Goal: Information Seeking & Learning: Learn about a topic

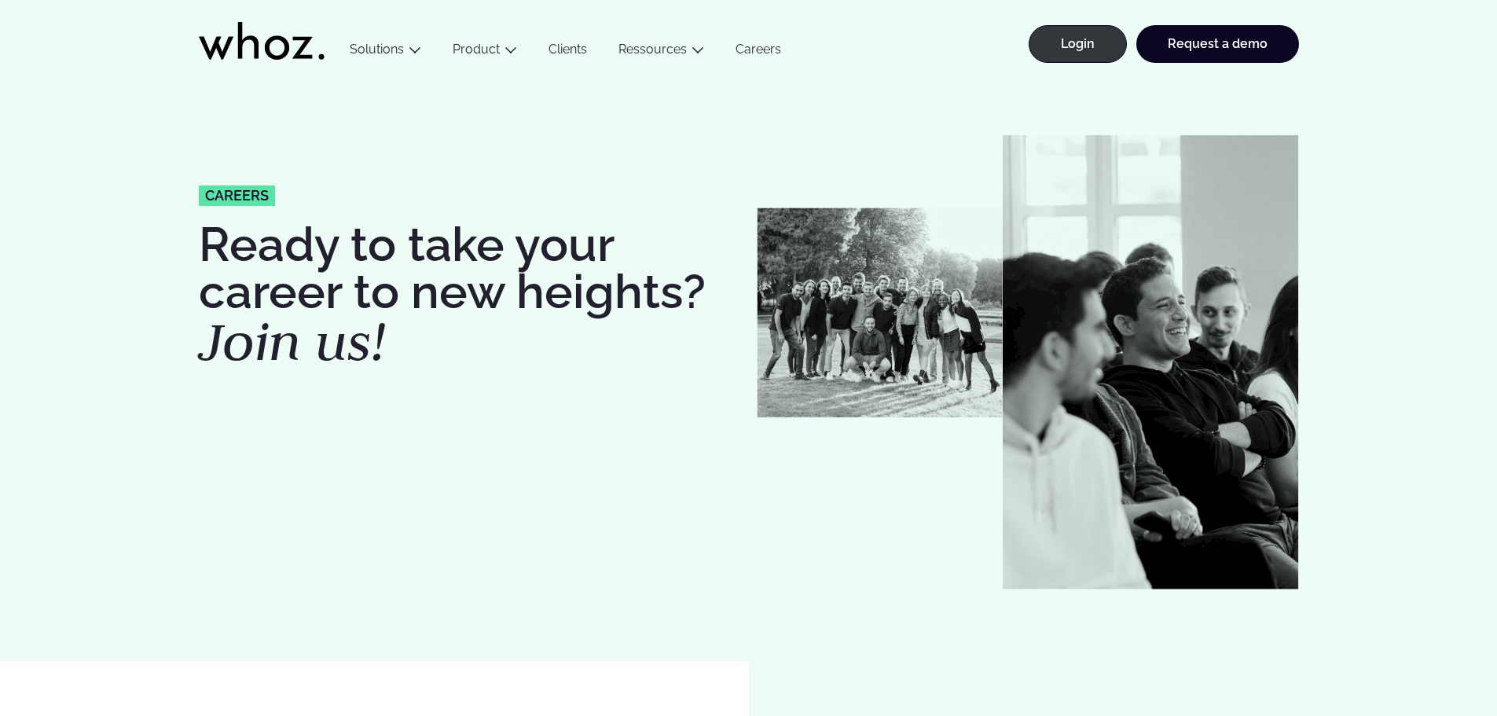
click at [750, 55] on link "Careers" at bounding box center [758, 52] width 77 height 21
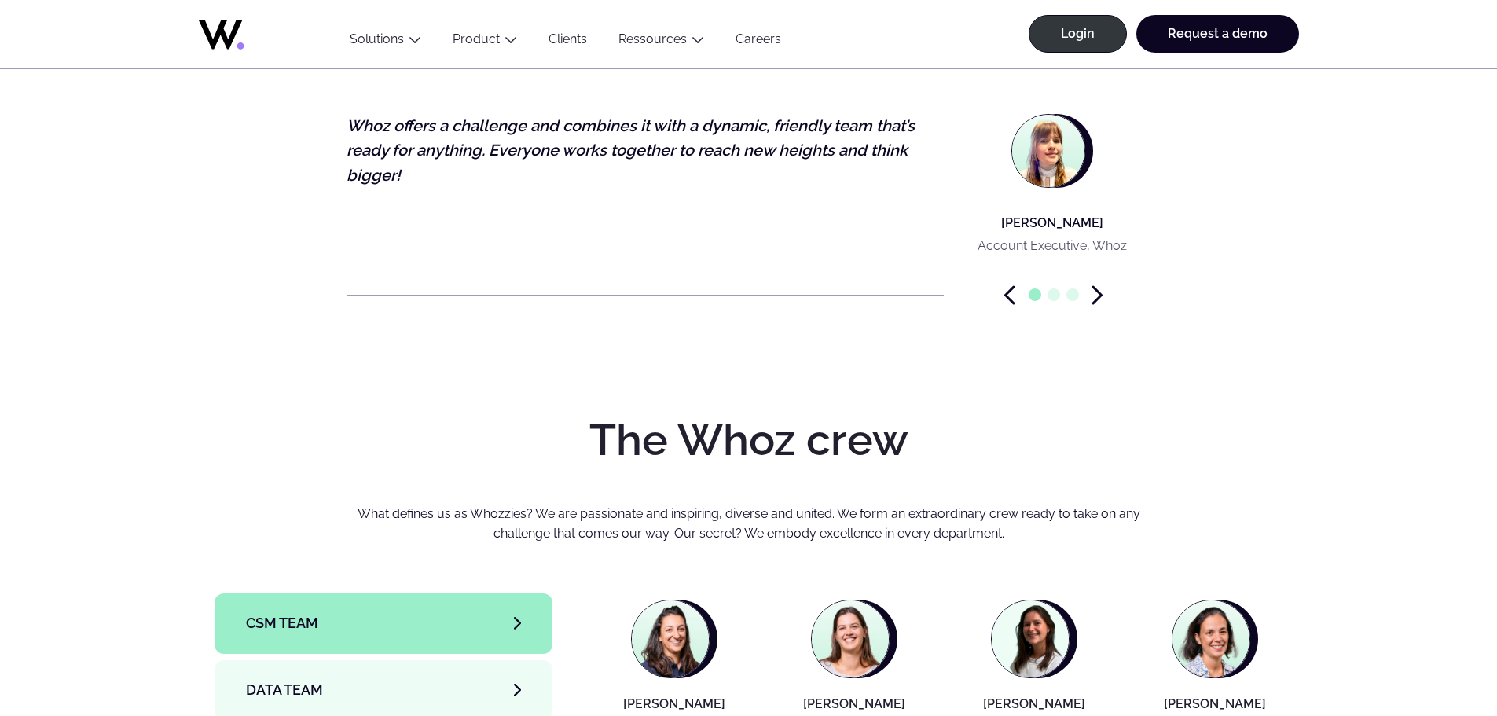
scroll to position [5164, 0]
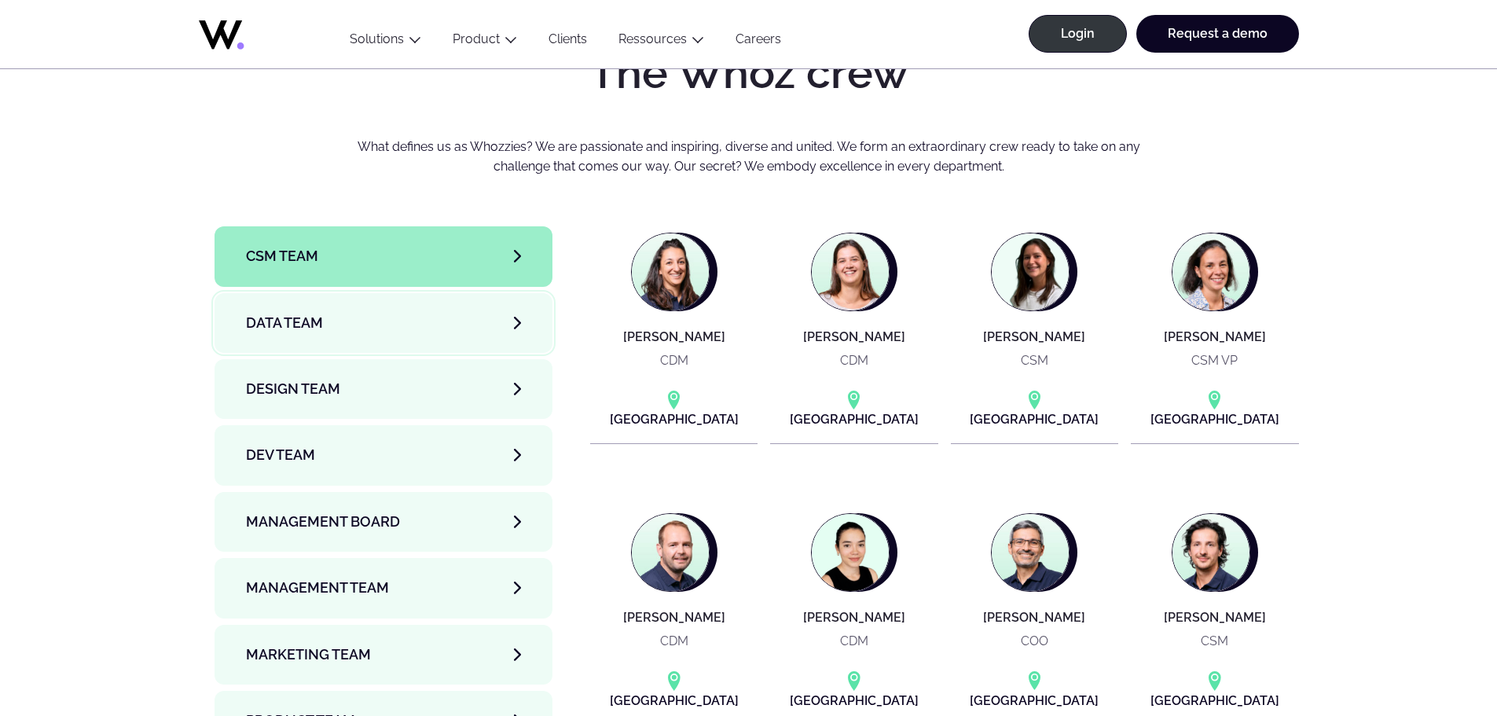
click at [303, 312] on span "Data team" at bounding box center [284, 323] width 77 height 22
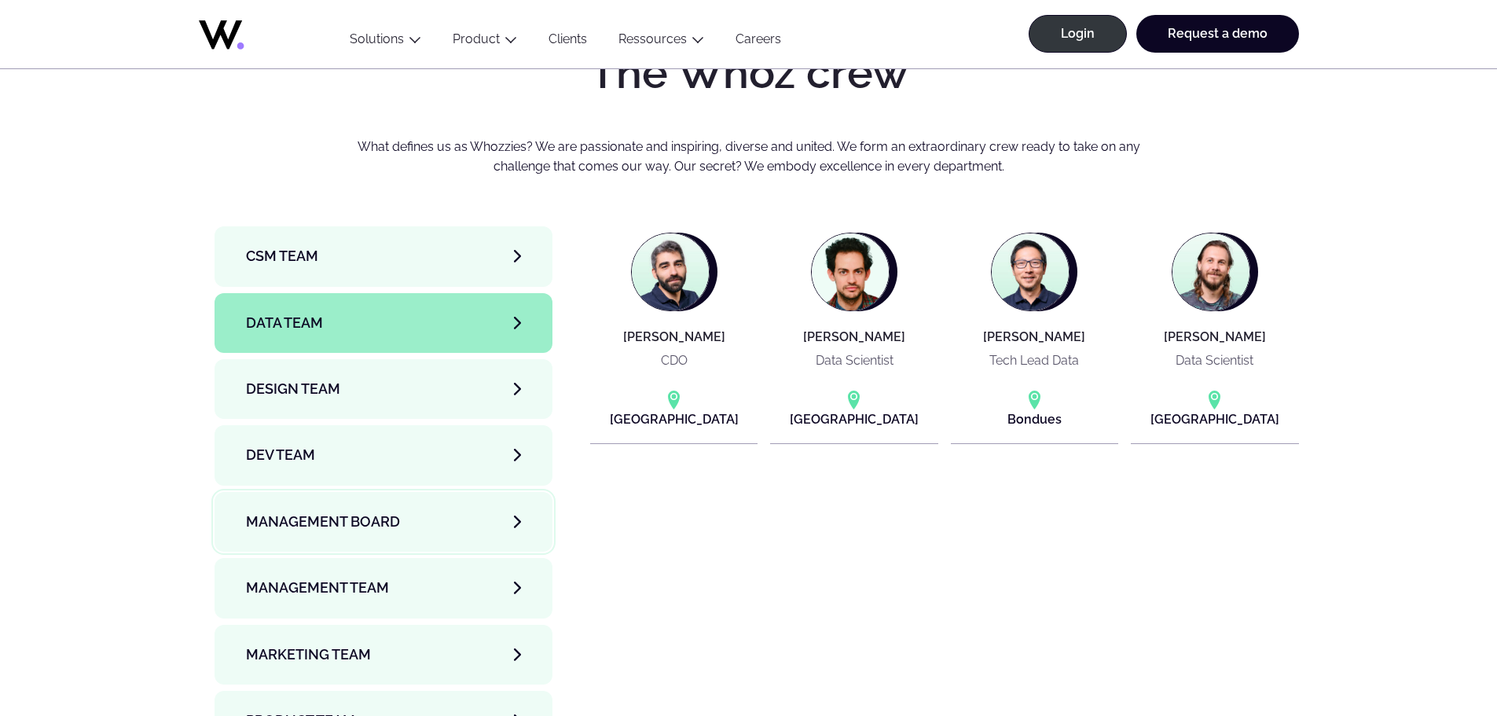
click at [381, 511] on span "Management Board" at bounding box center [323, 522] width 154 height 22
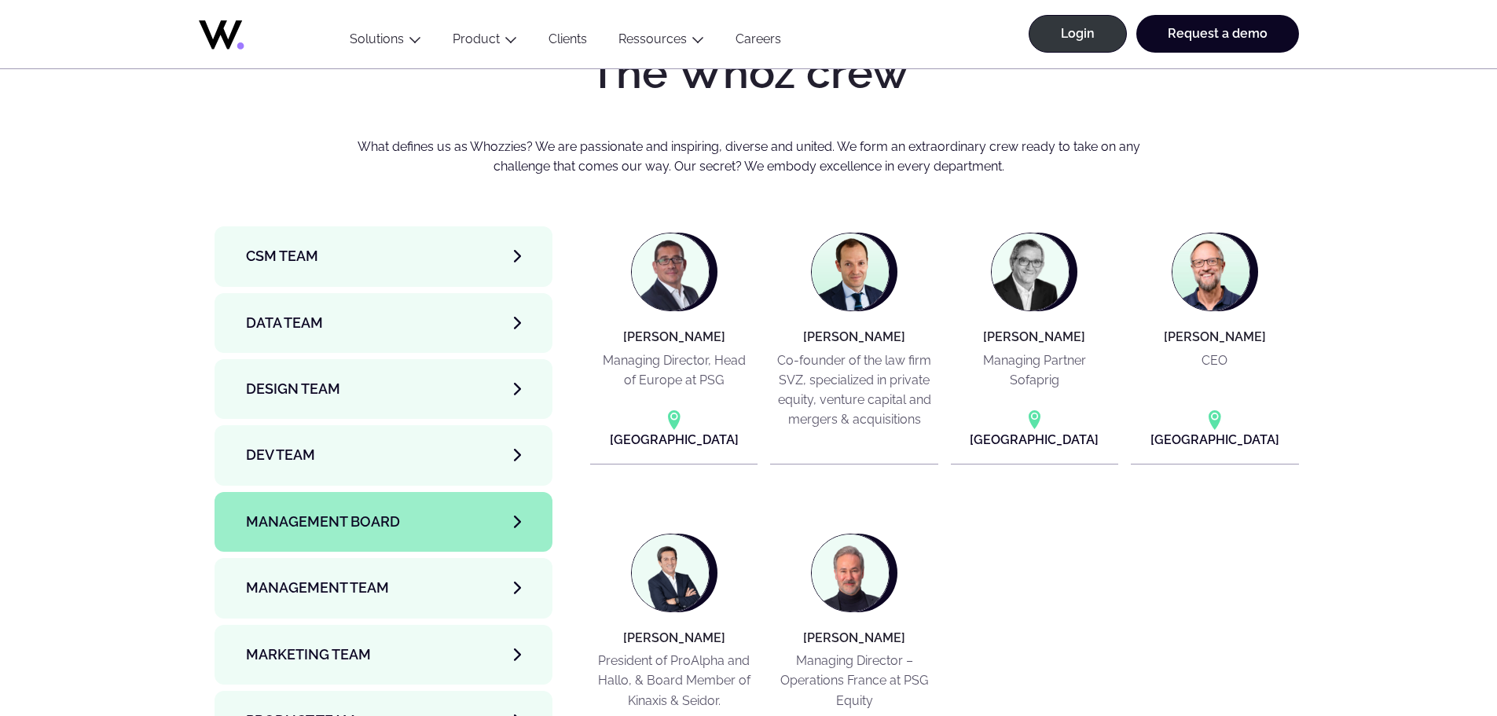
click at [1208, 330] on h4 "[PERSON_NAME]" at bounding box center [1215, 337] width 102 height 14
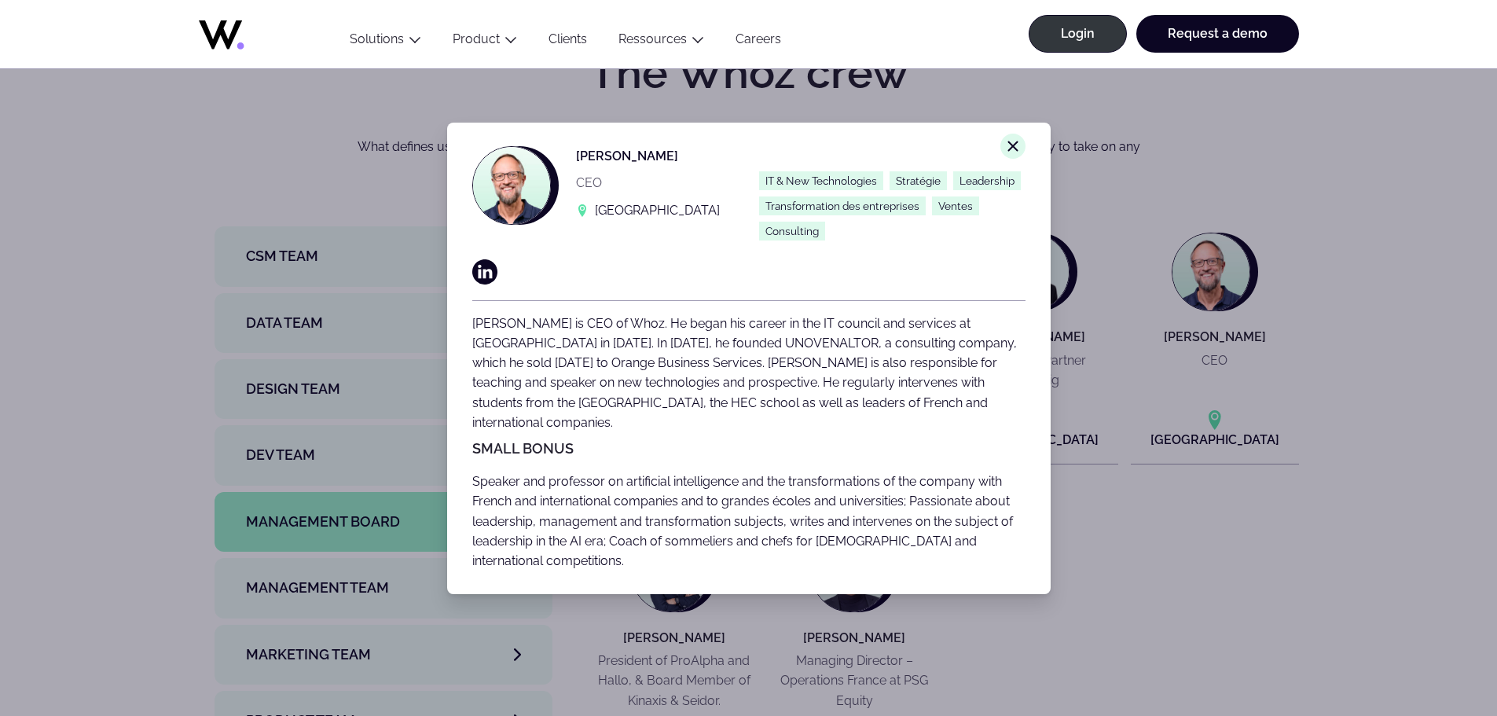
scroll to position [24, 0]
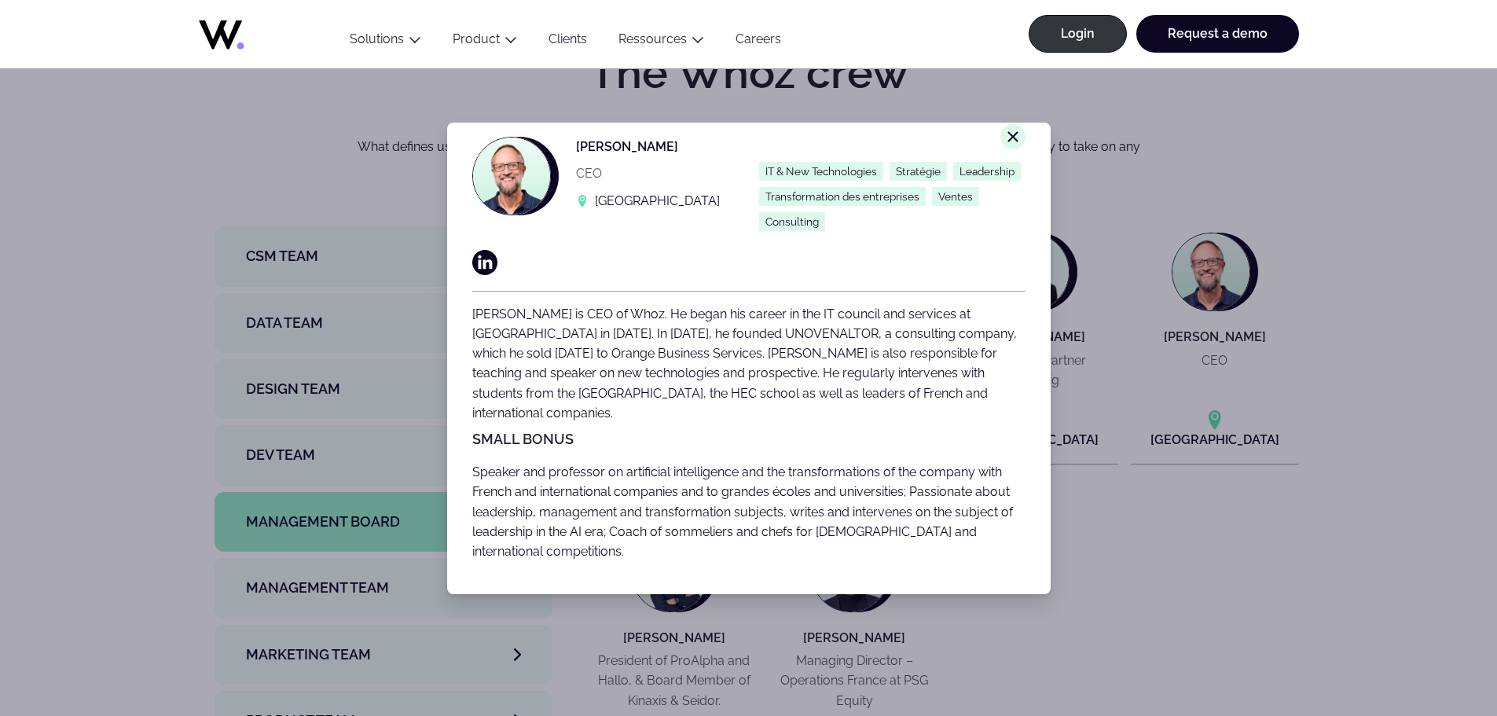
click at [1007, 131] on icon "Close modal window." at bounding box center [1013, 136] width 13 height 13
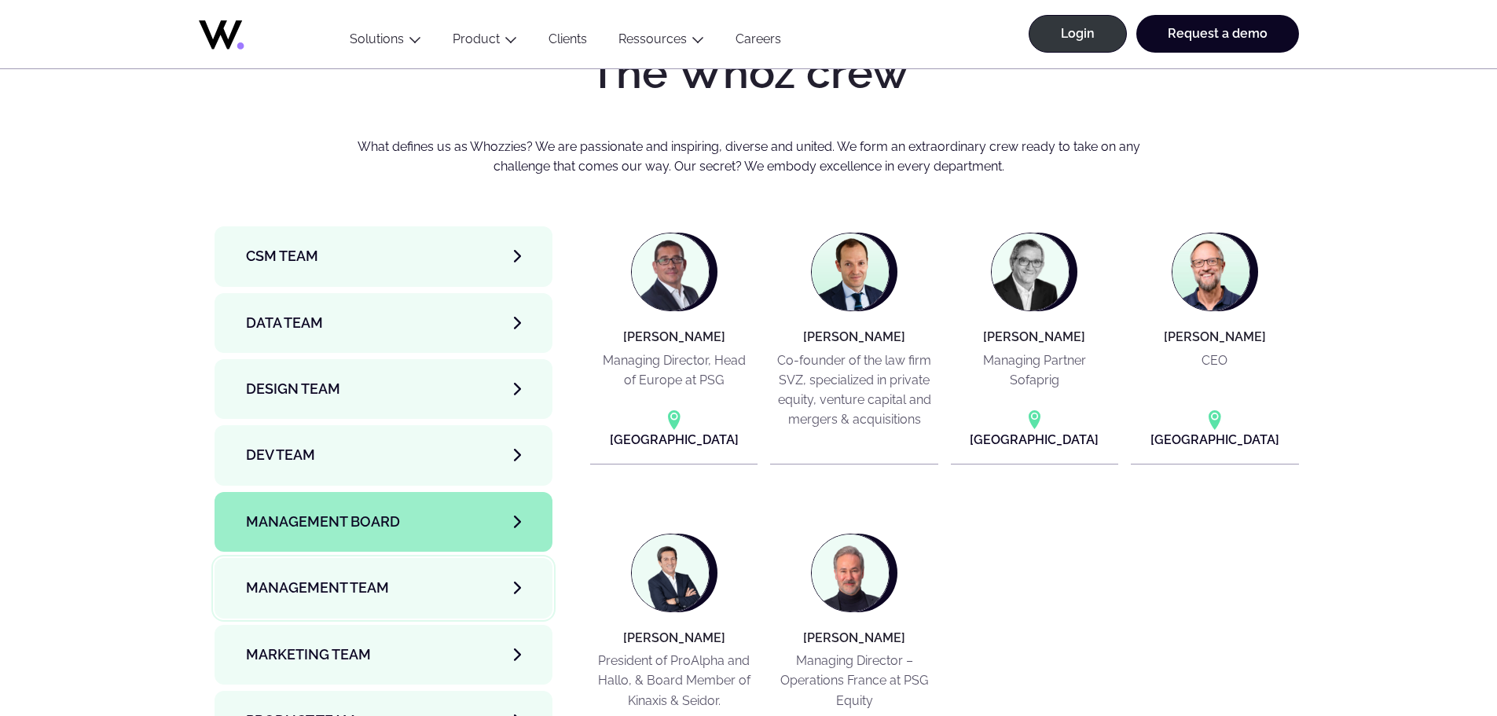
click at [455, 558] on link "Management Team" at bounding box center [384, 588] width 339 height 60
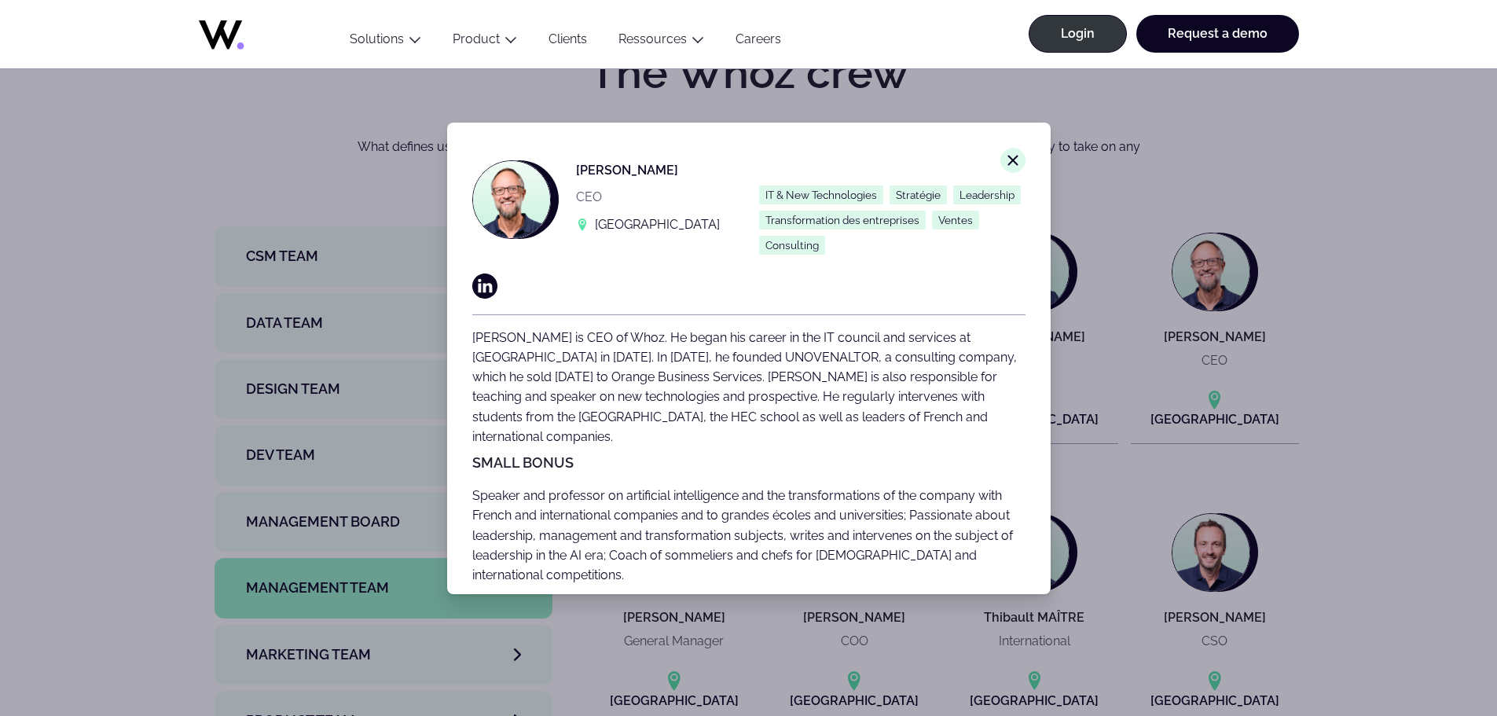
click at [1008, 158] on line at bounding box center [1012, 160] width 9 height 9
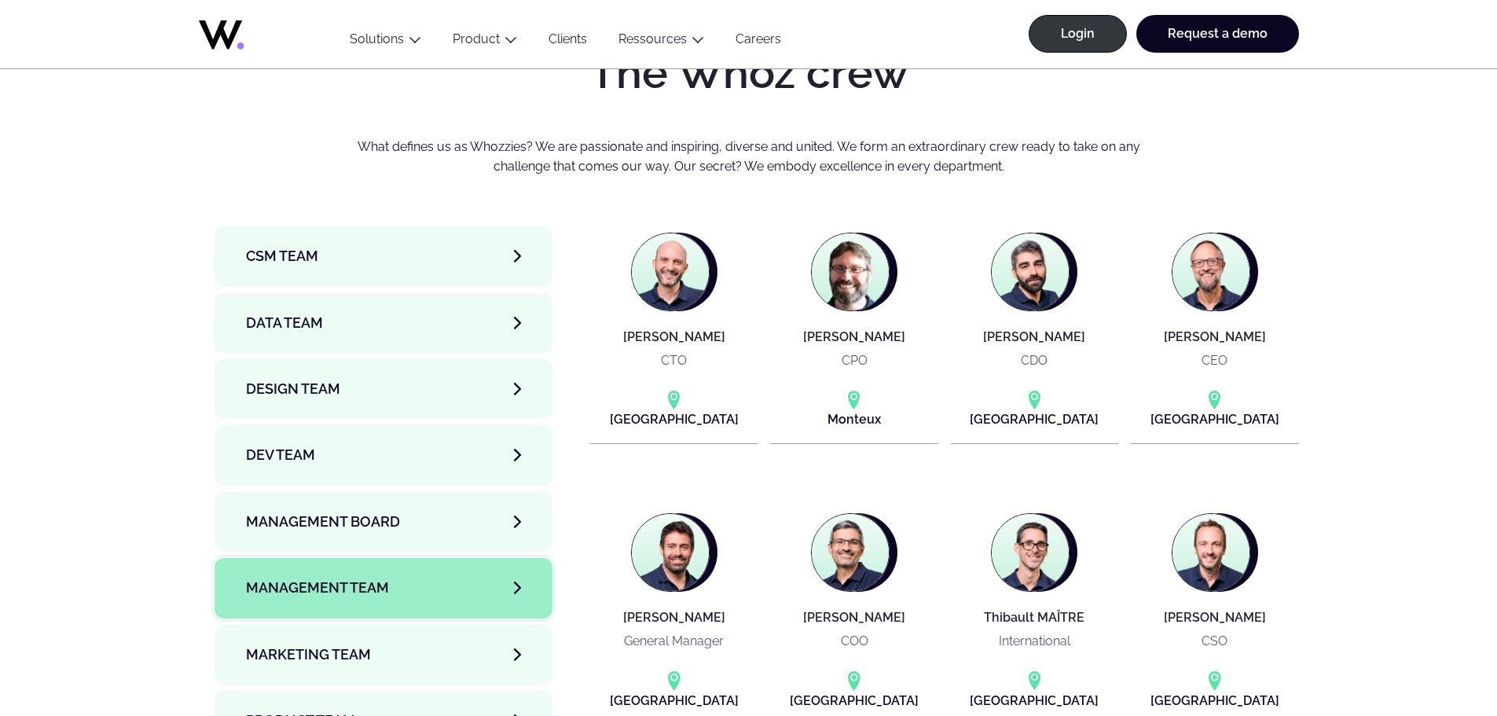
click at [402, 558] on link "Management Team" at bounding box center [384, 588] width 339 height 60
click at [842, 514] on img at bounding box center [850, 552] width 77 height 77
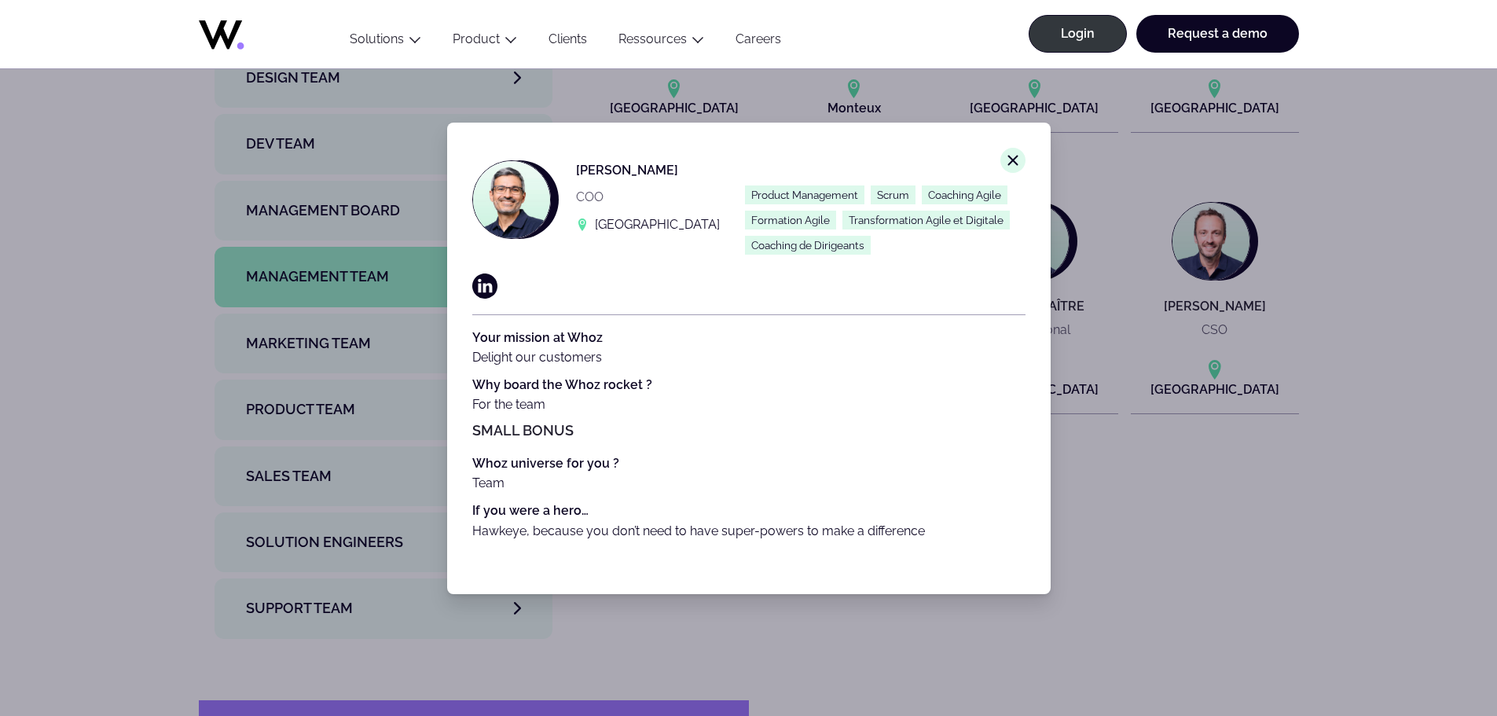
scroll to position [5479, 0]
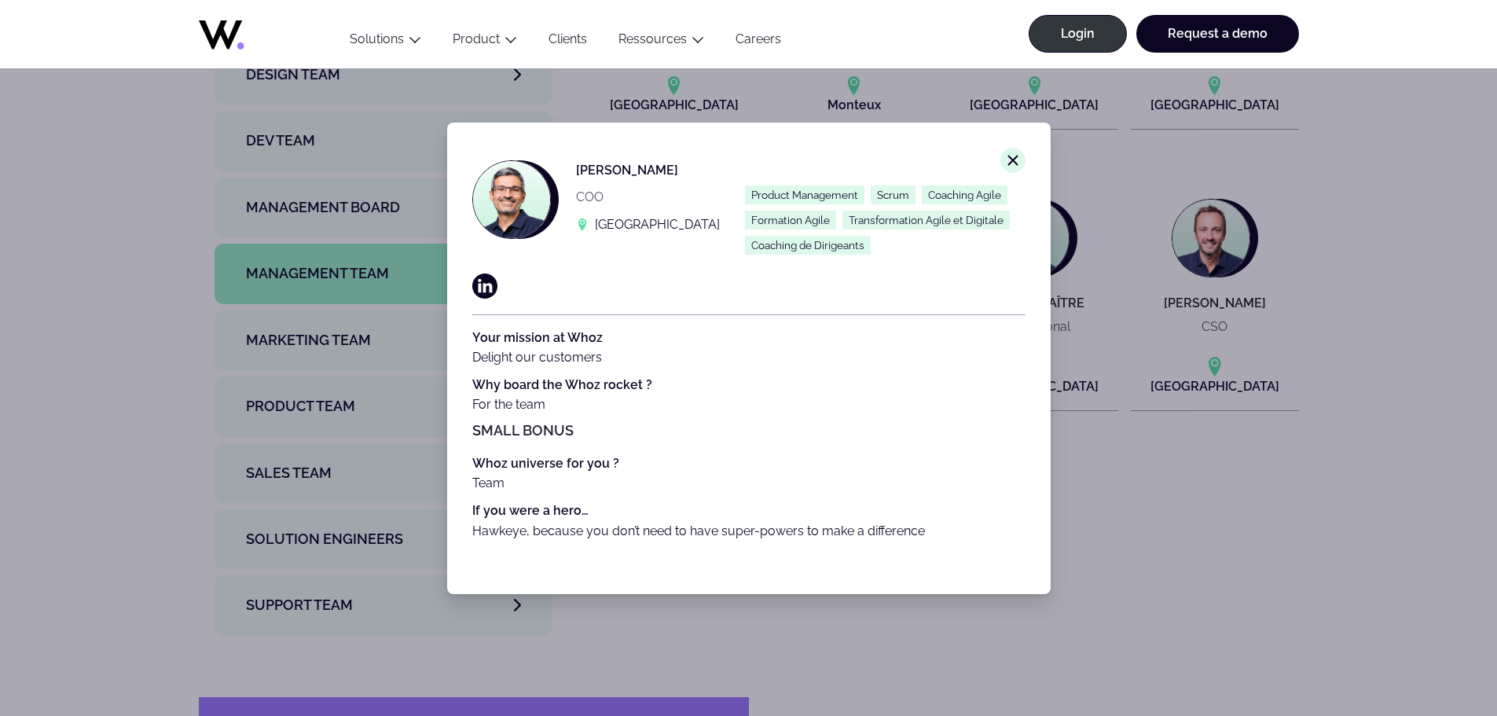
click at [1009, 155] on button "Close modal window." at bounding box center [1012, 160] width 25 height 25
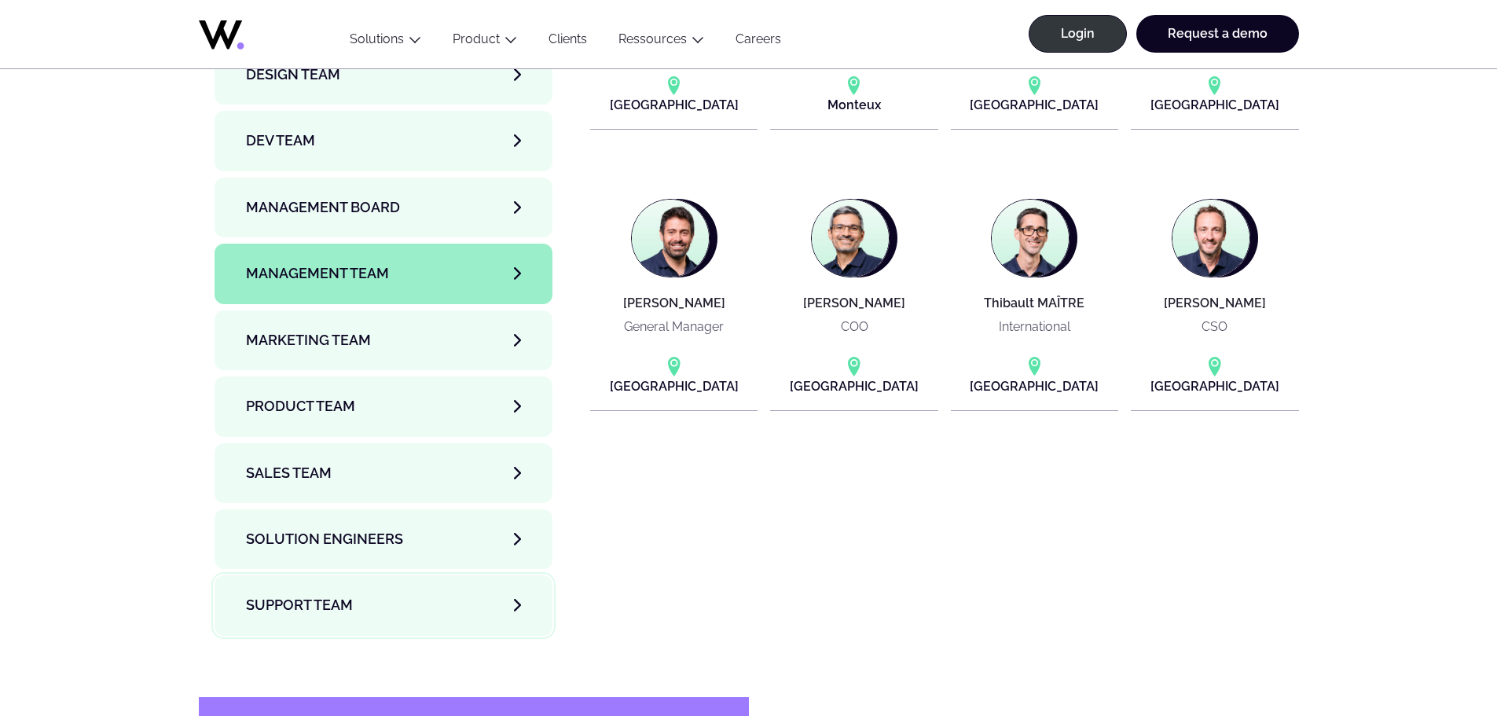
click at [268, 594] on span "Support team" at bounding box center [299, 605] width 107 height 22
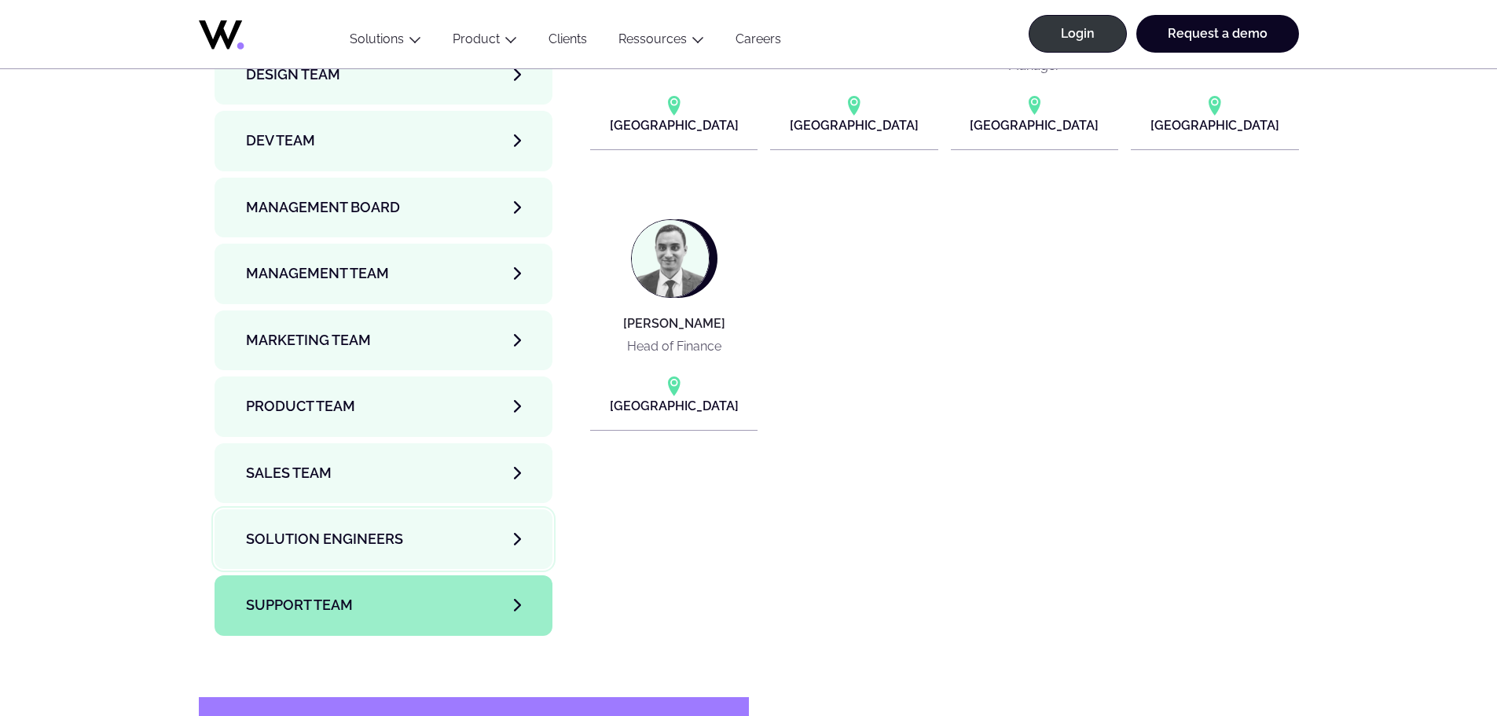
click at [303, 528] on span "Solution Engineers" at bounding box center [324, 539] width 157 height 22
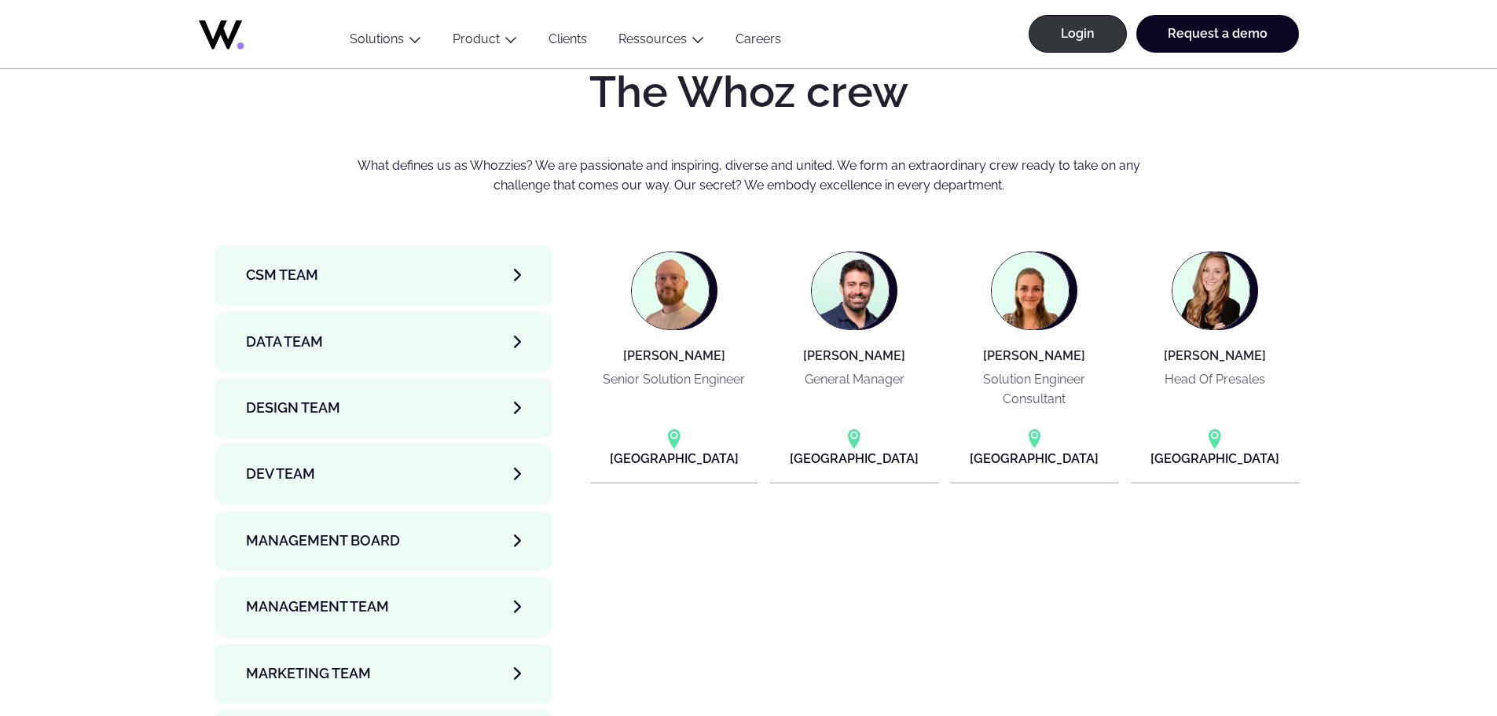
scroll to position [5007, 0]
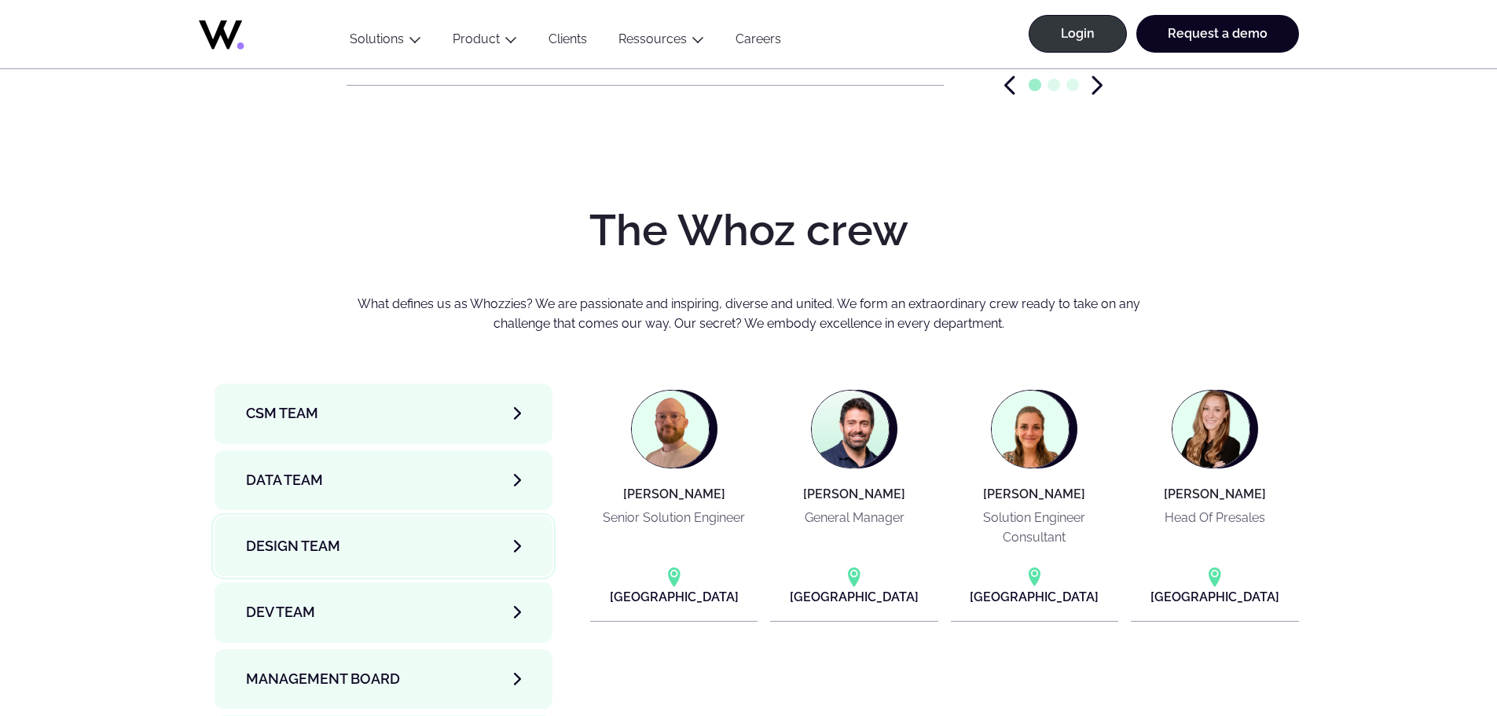
click at [348, 516] on link "Design team" at bounding box center [384, 546] width 339 height 60
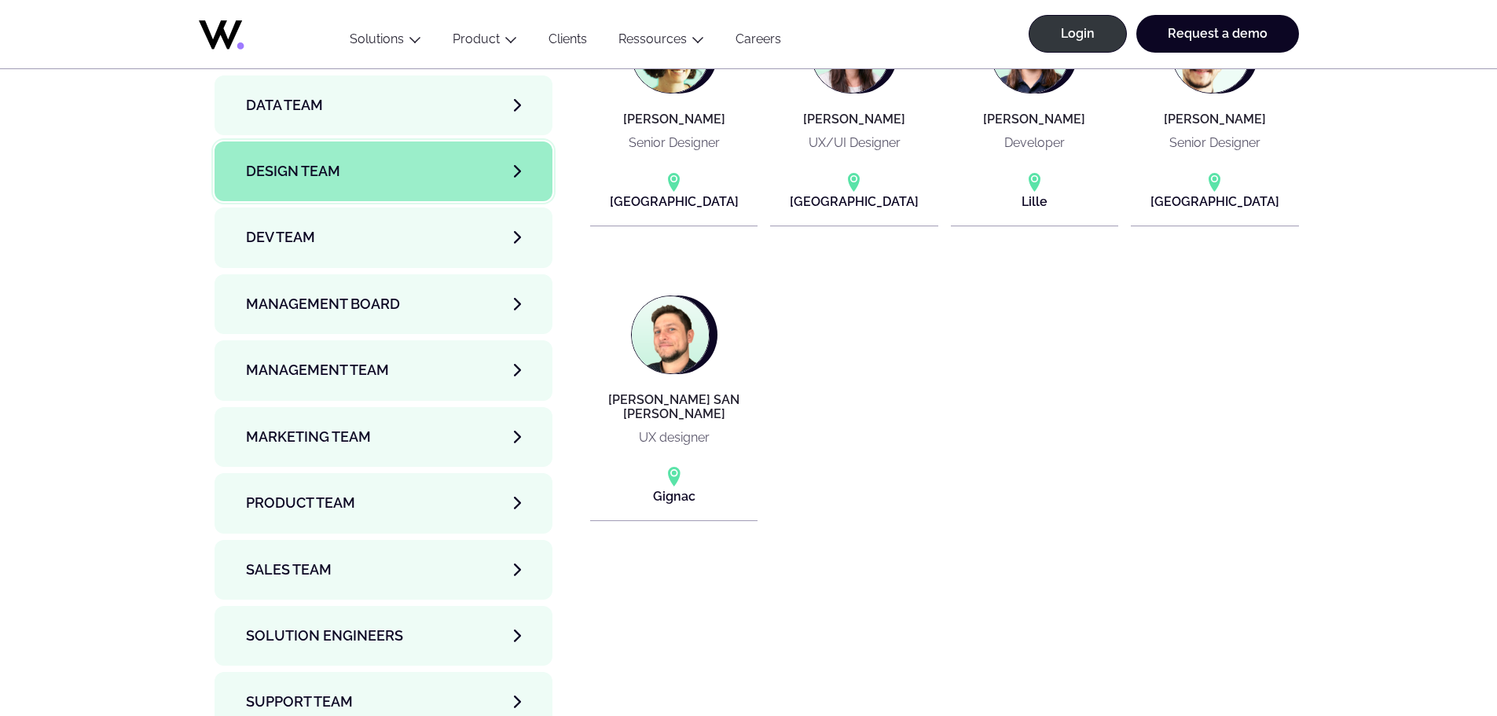
scroll to position [5400, 0]
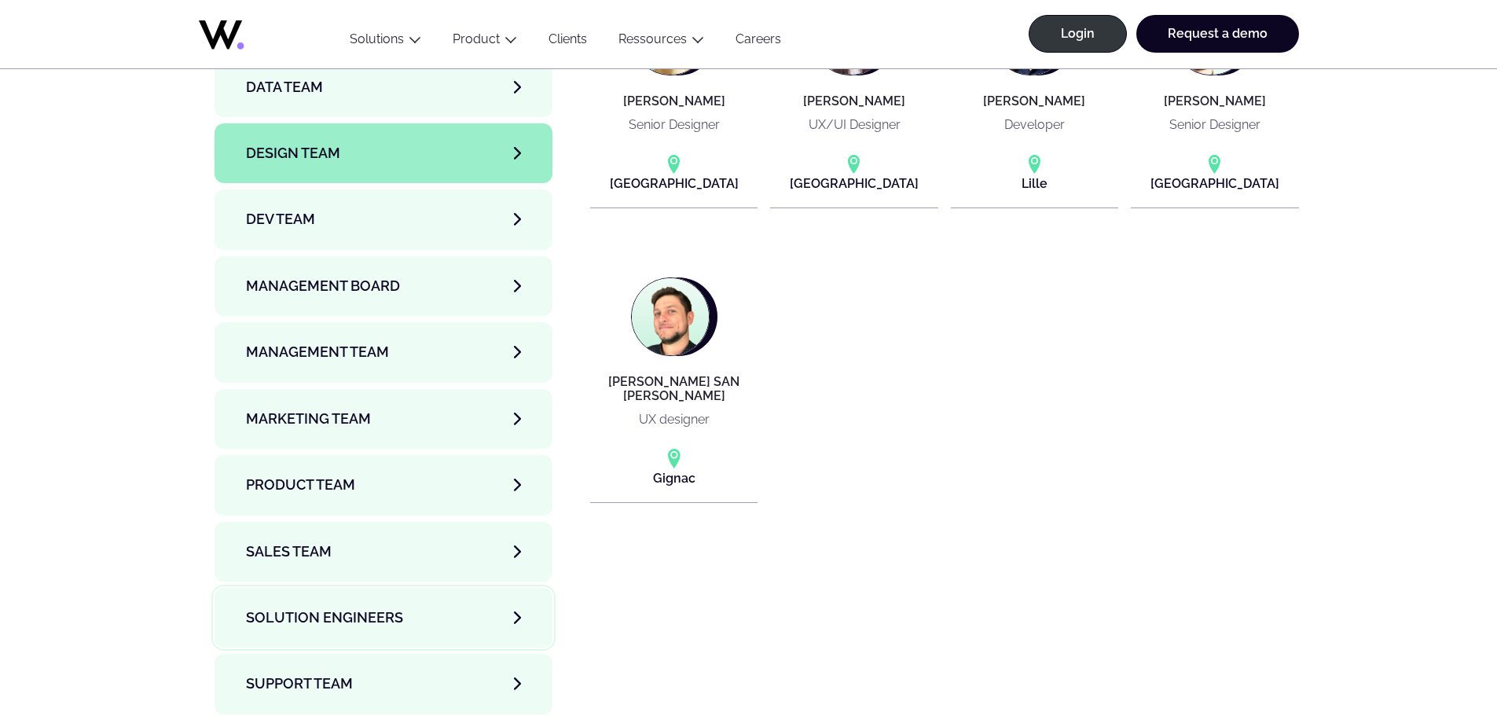
click at [380, 607] on span "Solution Engineers" at bounding box center [324, 618] width 157 height 22
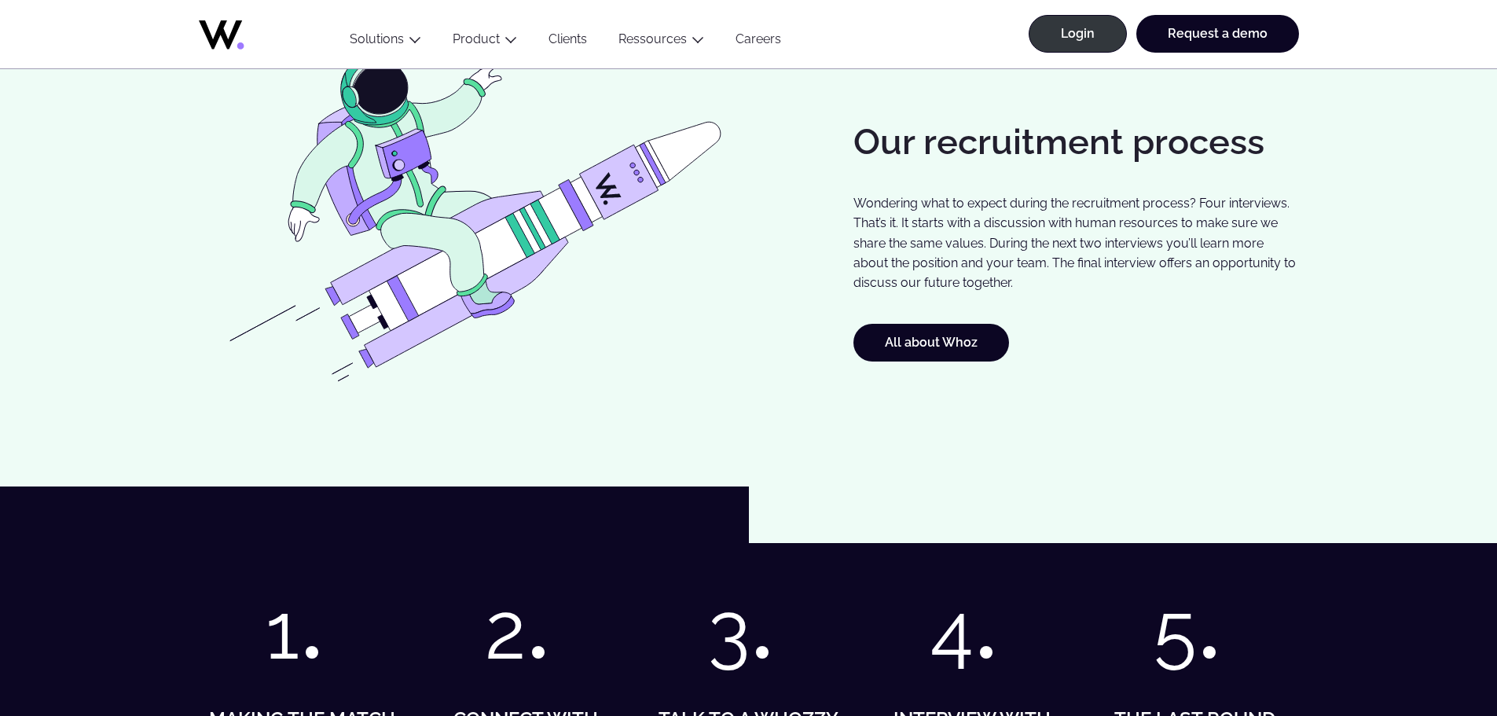
scroll to position [1392, 0]
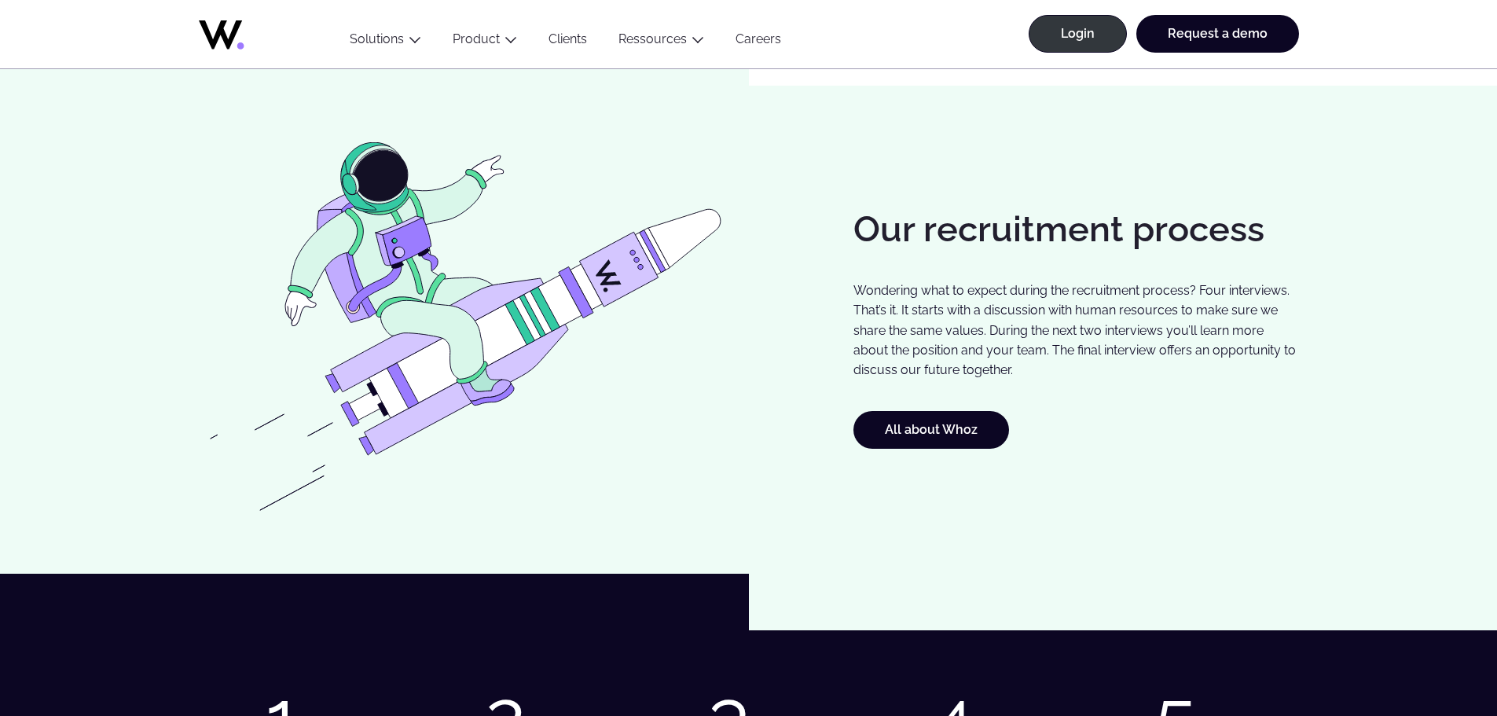
click at [1092, 38] on link "Login" at bounding box center [1078, 34] width 98 height 38
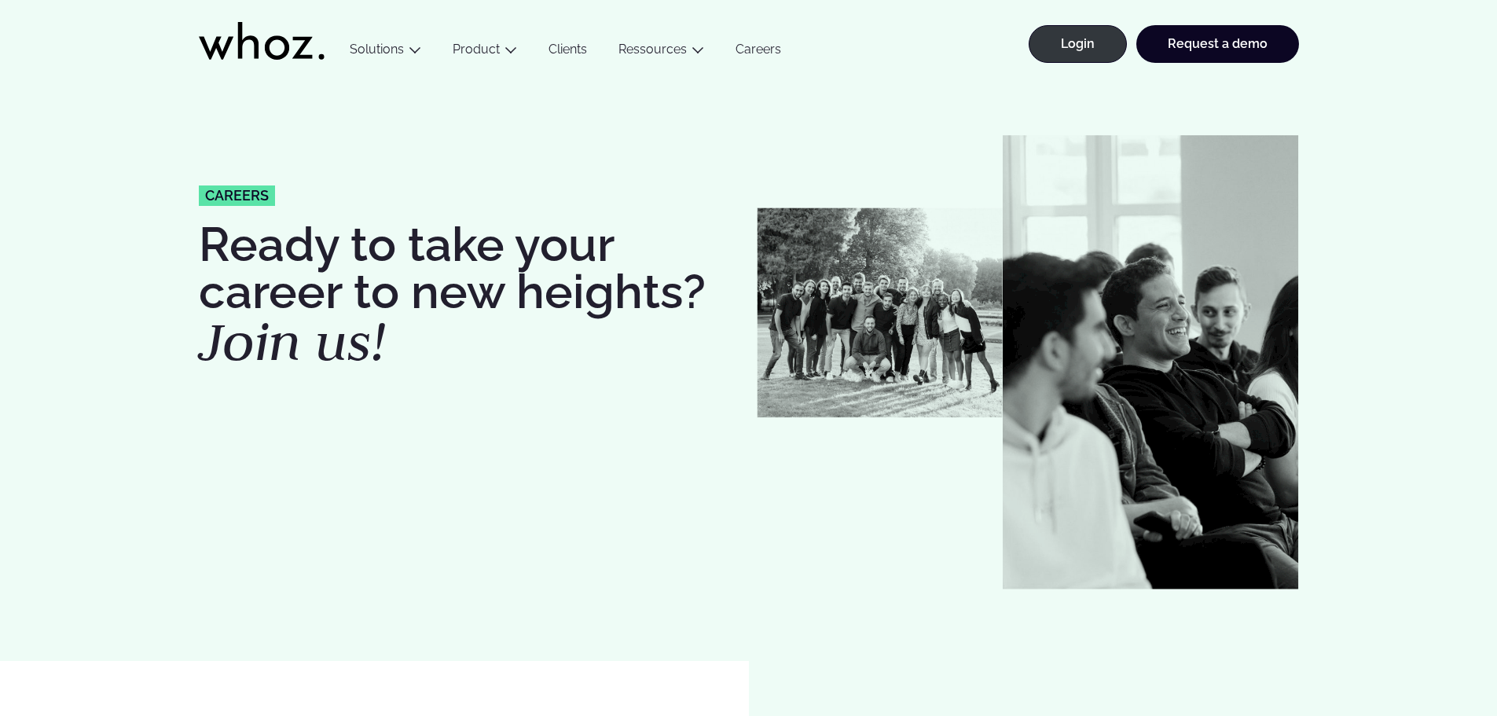
click at [239, 31] on icon at bounding box center [247, 40] width 21 height 37
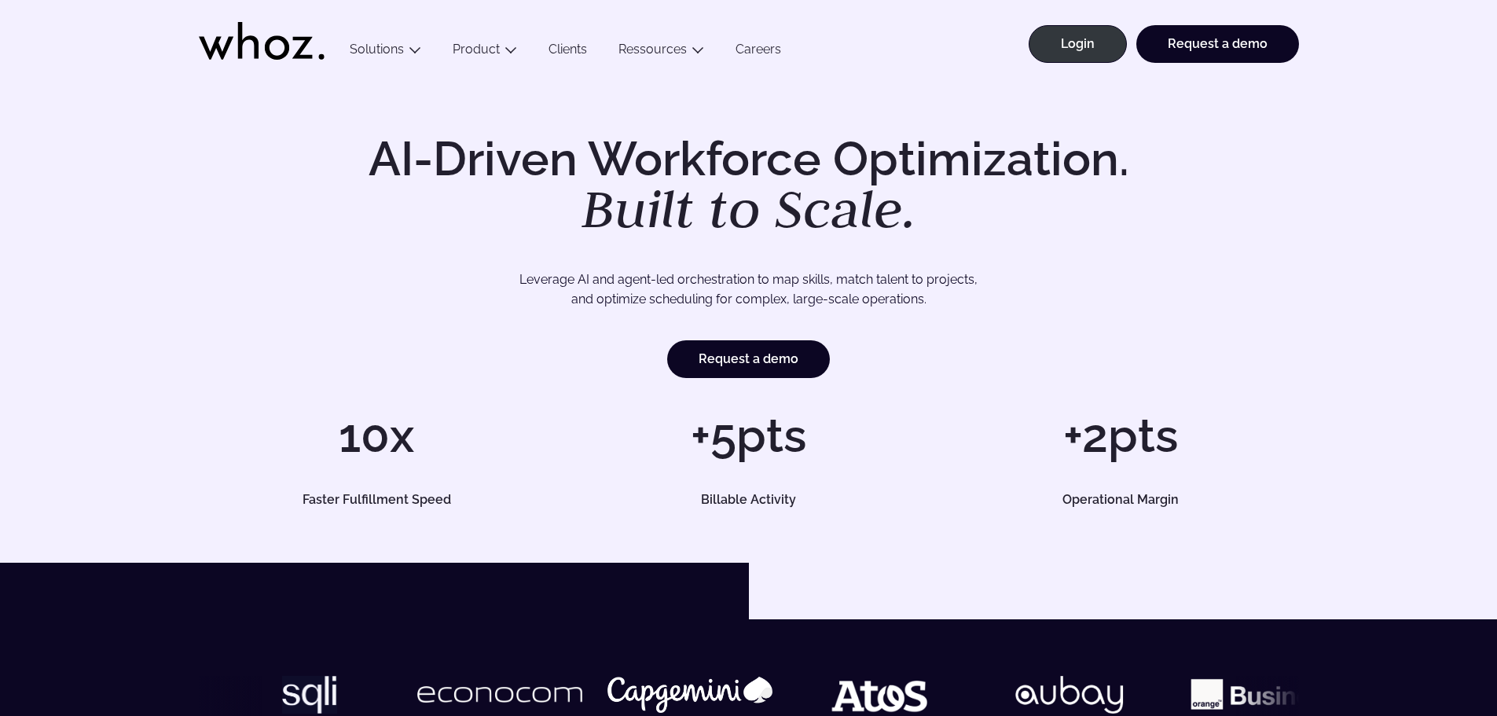
click at [750, 46] on link "Careers" at bounding box center [758, 52] width 77 height 21
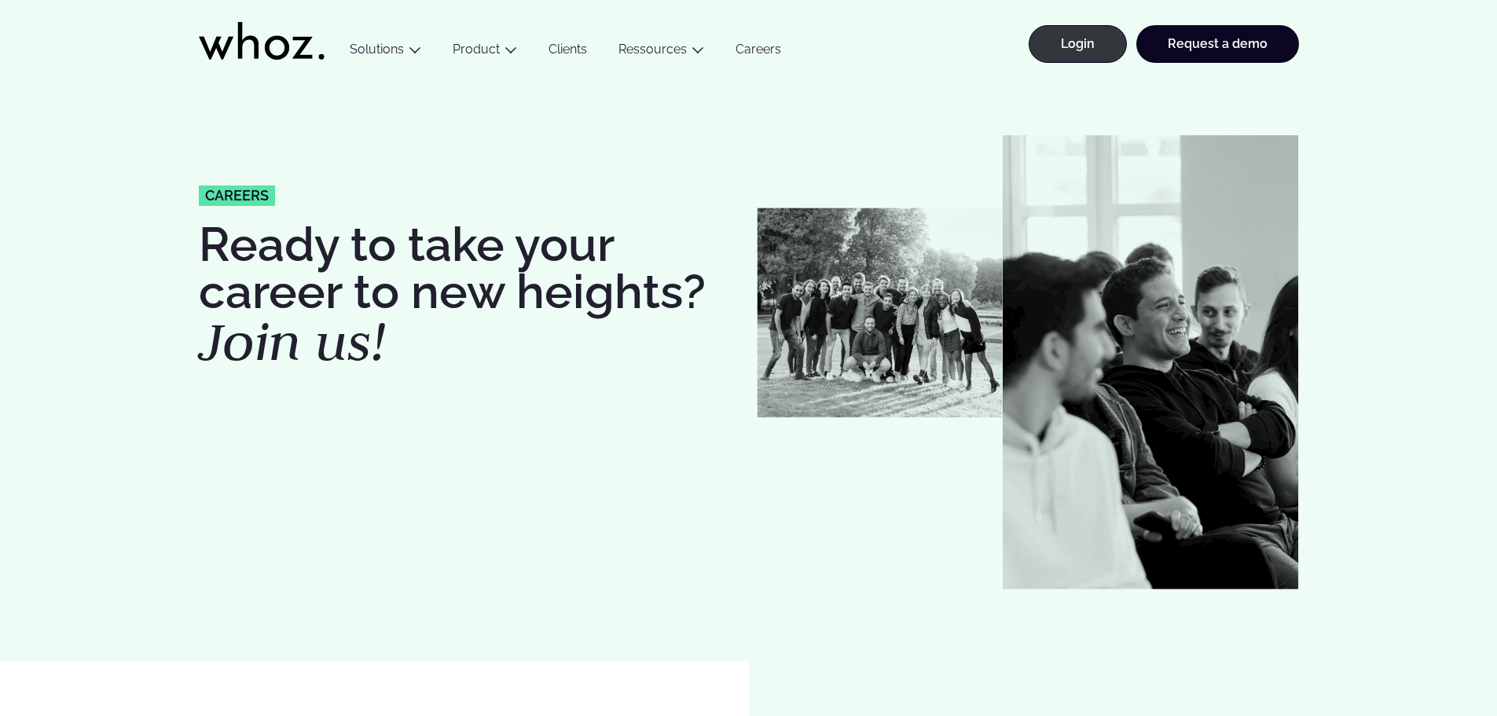
click at [229, 196] on span "careers" at bounding box center [237, 196] width 64 height 14
drag, startPoint x: 361, startPoint y: 358, endPoint x: 495, endPoint y: 384, distance: 136.9
click at [362, 359] on em "Join us!" at bounding box center [292, 340] width 187 height 69
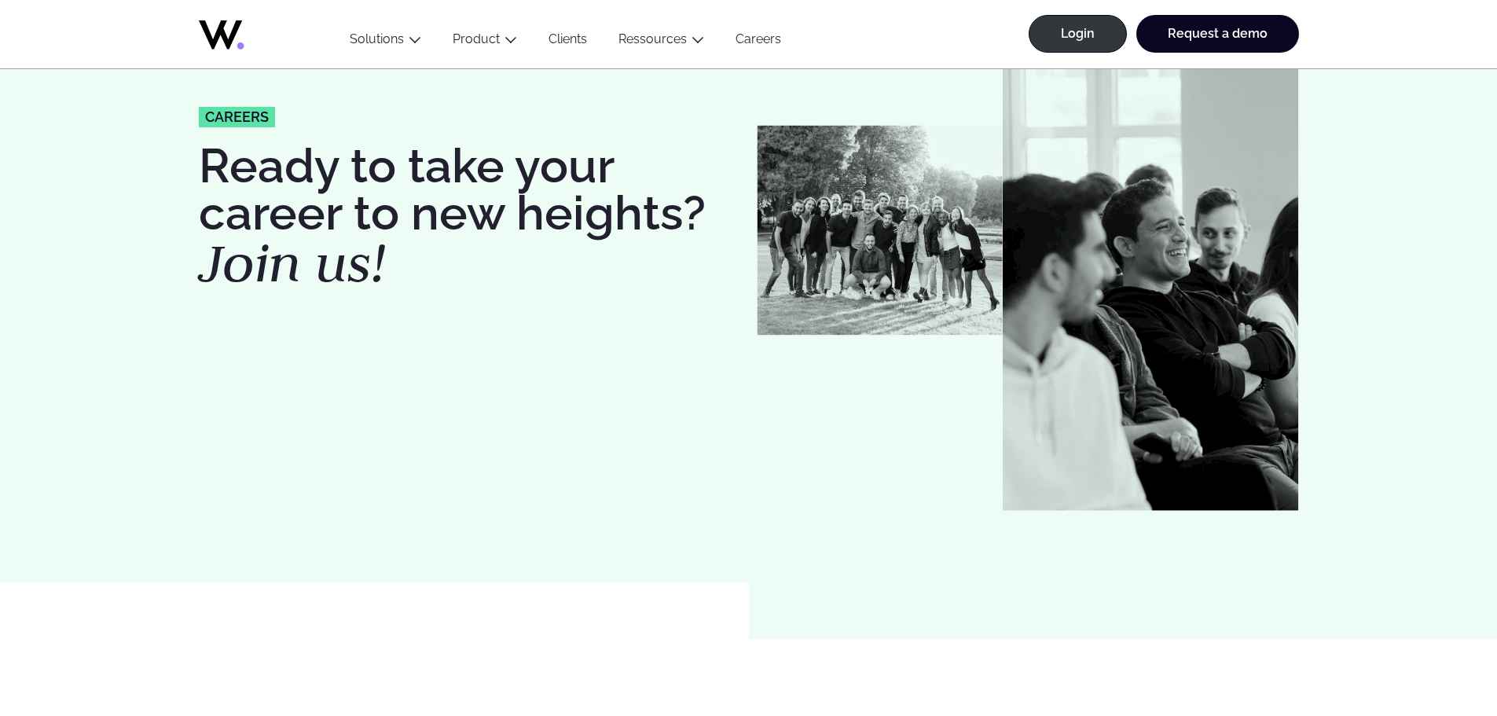
click at [914, 220] on img at bounding box center [880, 231] width 246 height 210
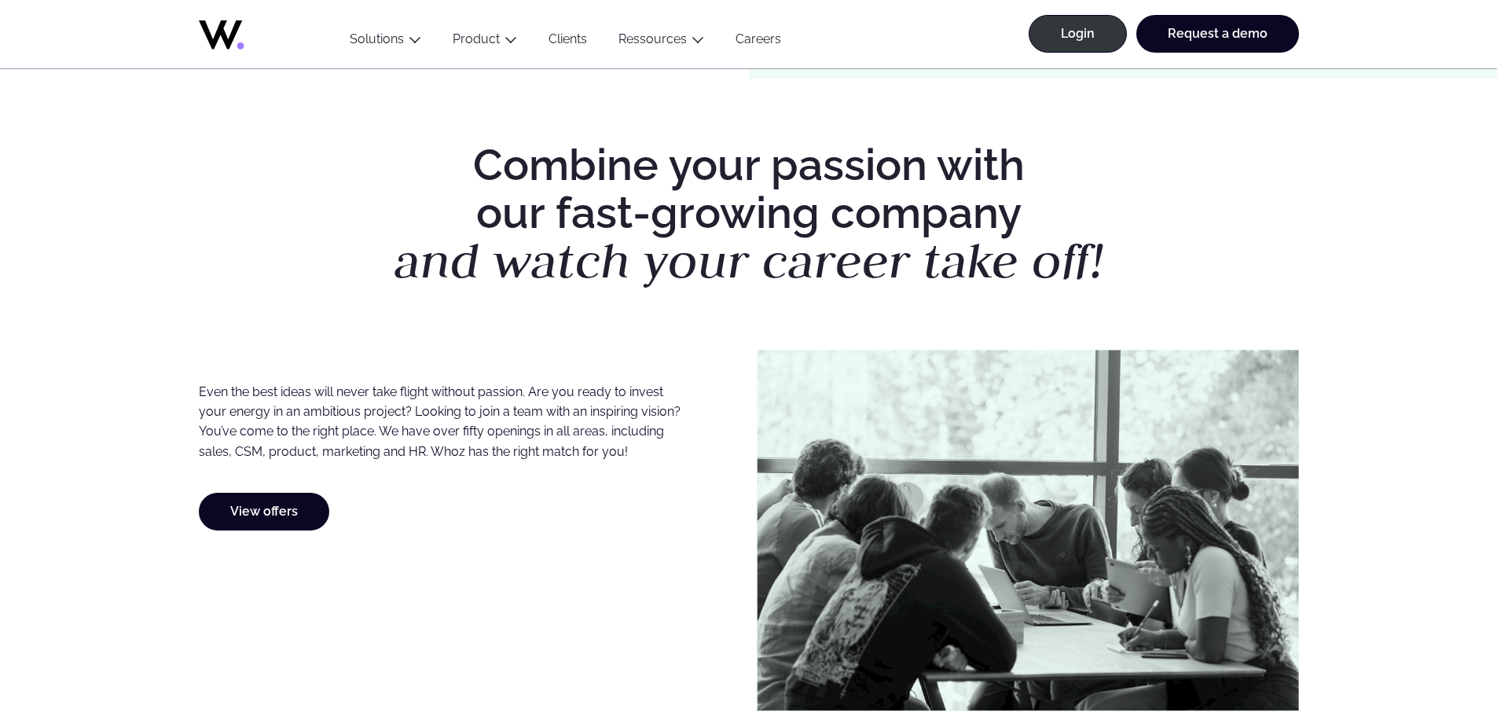
scroll to position [707, 0]
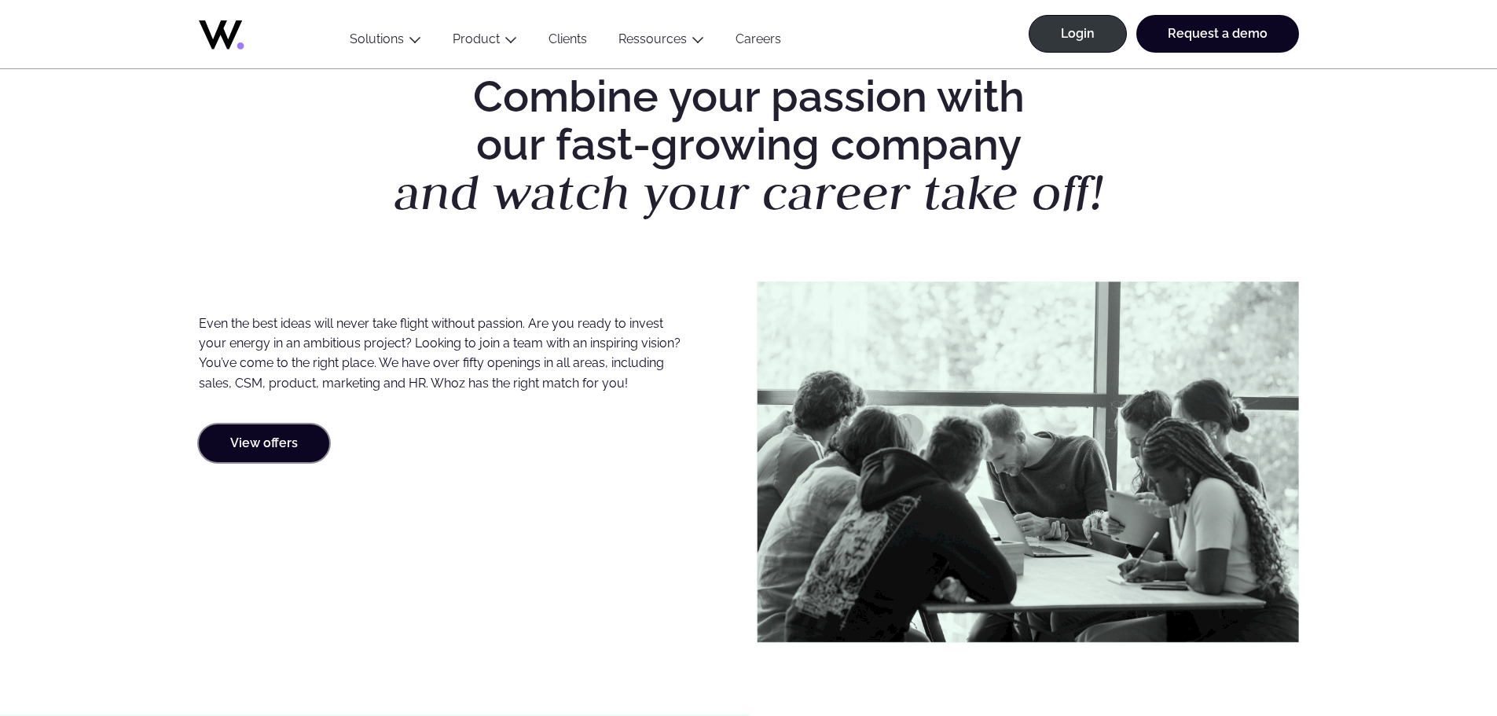
click at [267, 438] on link "View offers" at bounding box center [264, 443] width 130 height 38
